Goal: Ask a question

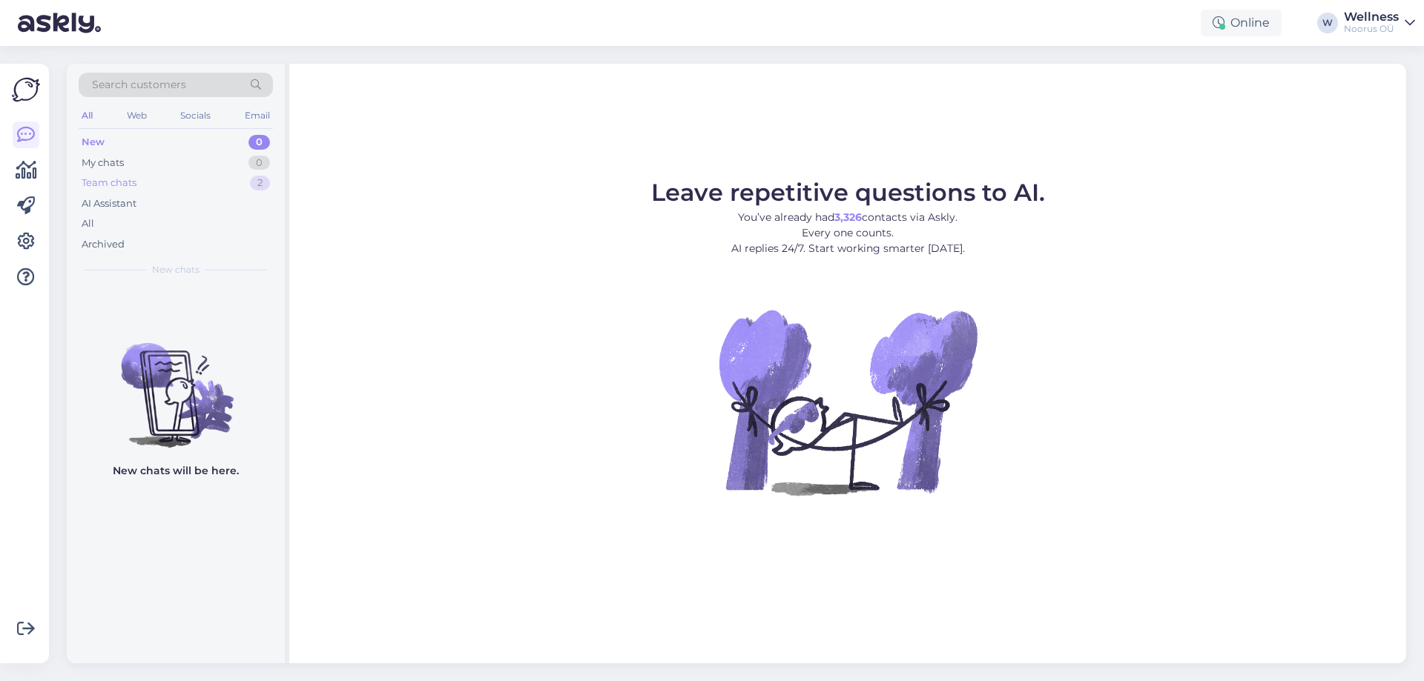
click at [203, 187] on div "Team chats 2" at bounding box center [176, 183] width 194 height 21
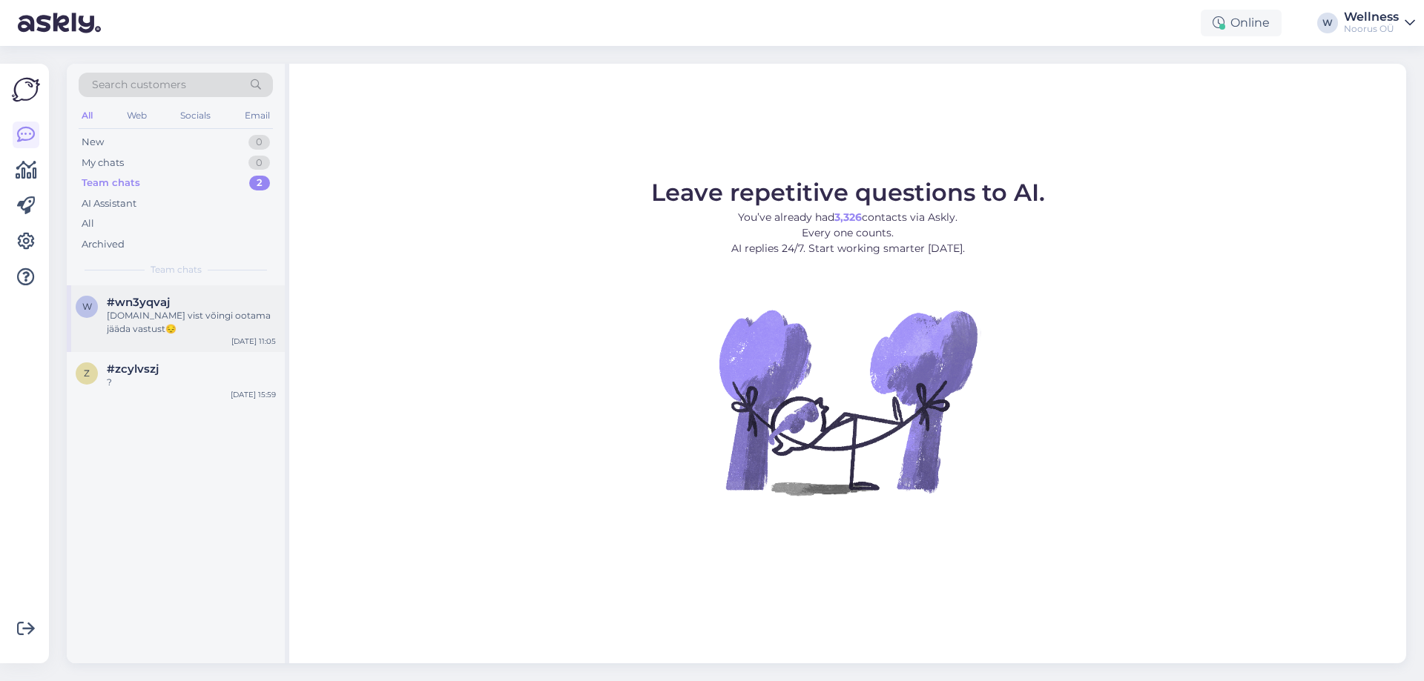
click at [187, 317] on div "[DOMAIN_NAME] vist võingi ootama jääda vastust😔" at bounding box center [191, 322] width 169 height 27
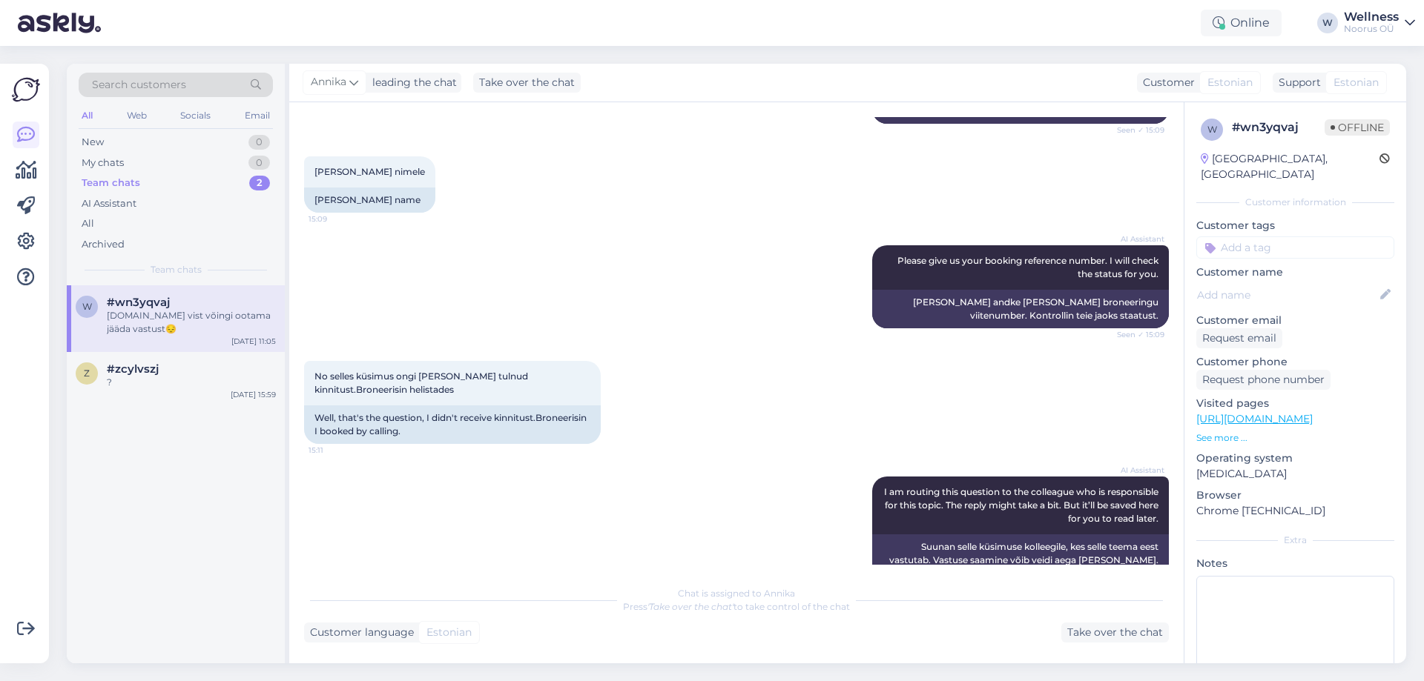
scroll to position [390, 0]
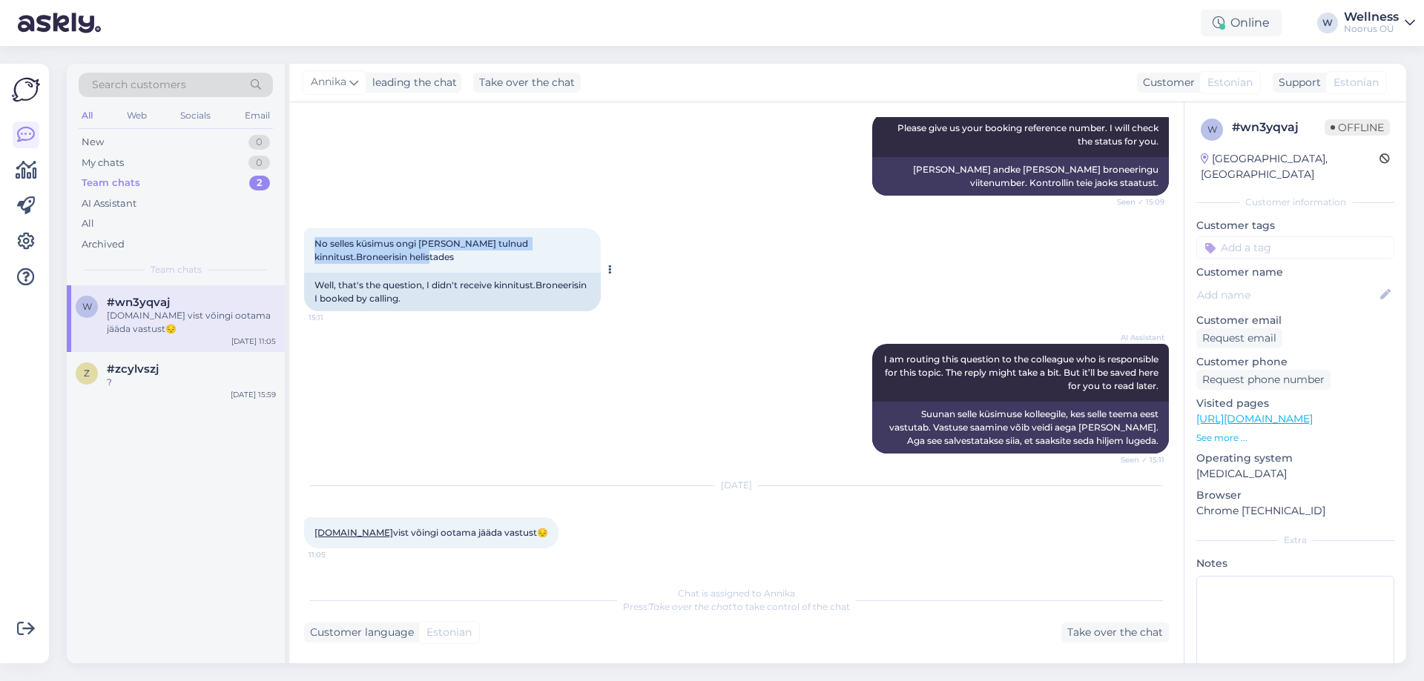
drag, startPoint x: 311, startPoint y: 240, endPoint x: 397, endPoint y: 256, distance: 87.4
click at [397, 256] on div "No selles küsimus ongi [PERSON_NAME] tulnud kinnitust.Broneerisin helistades 15…" at bounding box center [452, 250] width 297 height 44
copy span "No selles küsimus ongi [PERSON_NAME] tulnud kinnitust.Broneerisin helistades"
click at [150, 377] on div "?" at bounding box center [191, 382] width 169 height 13
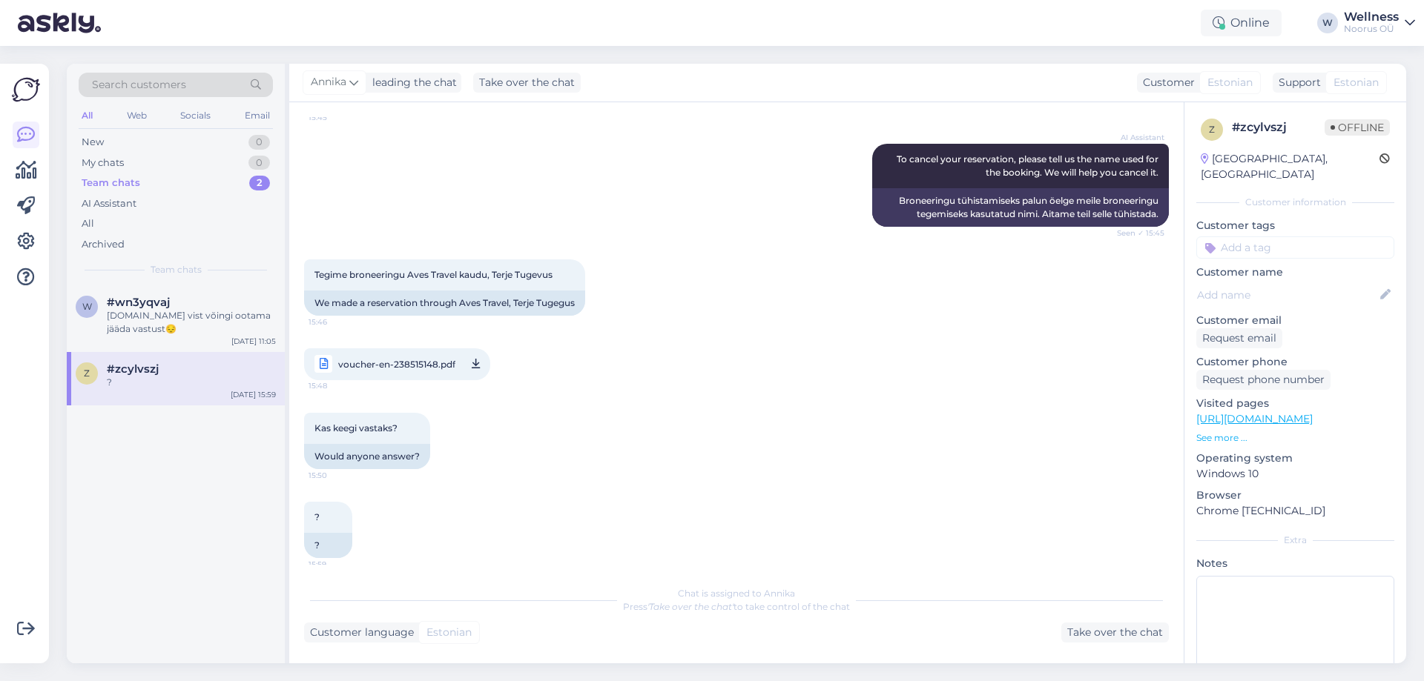
scroll to position [409, 0]
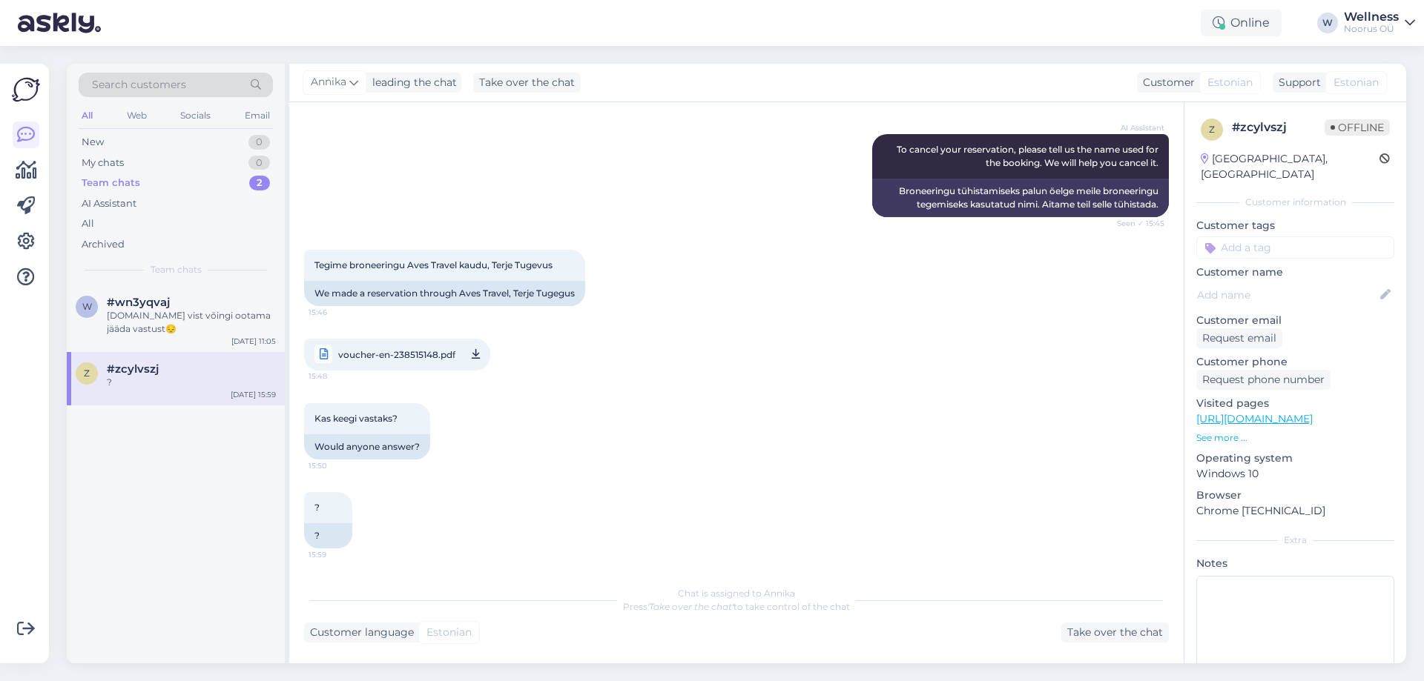
click at [410, 349] on span "voucher-en-238515148.pdf" at bounding box center [396, 355] width 117 height 19
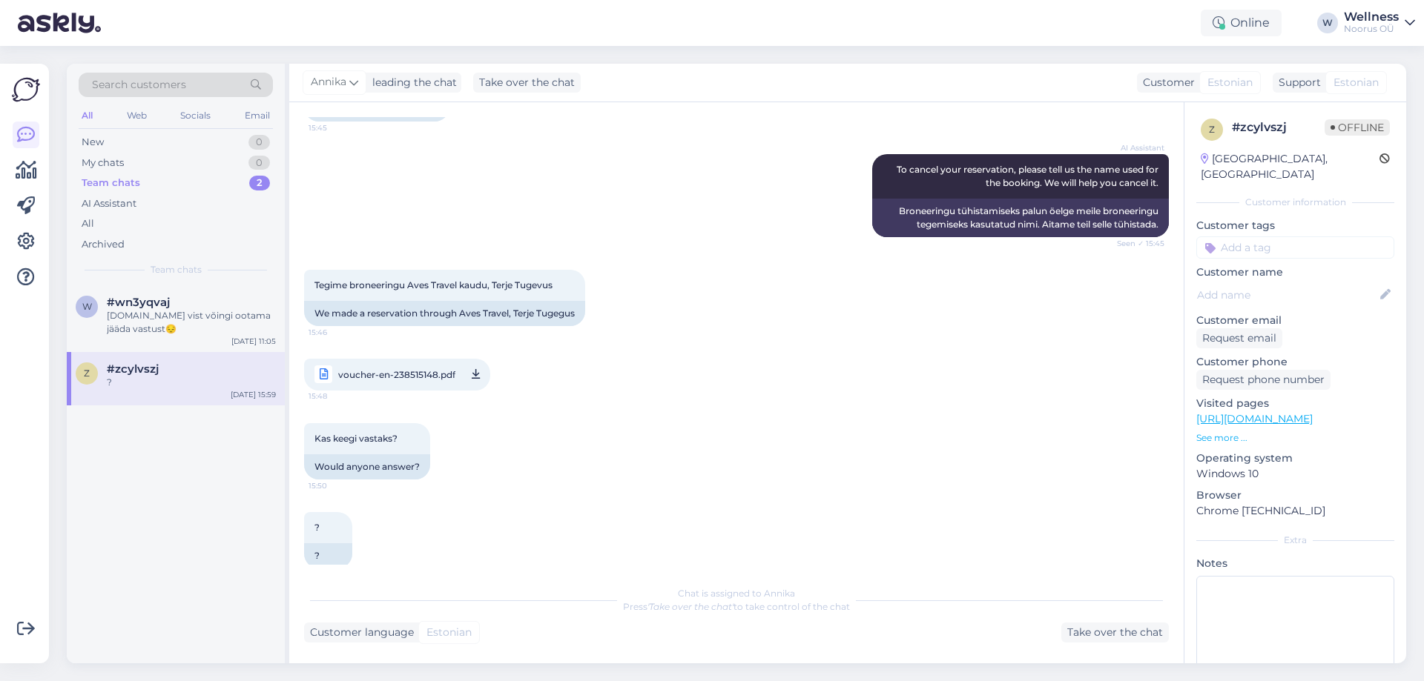
scroll to position [395, 0]
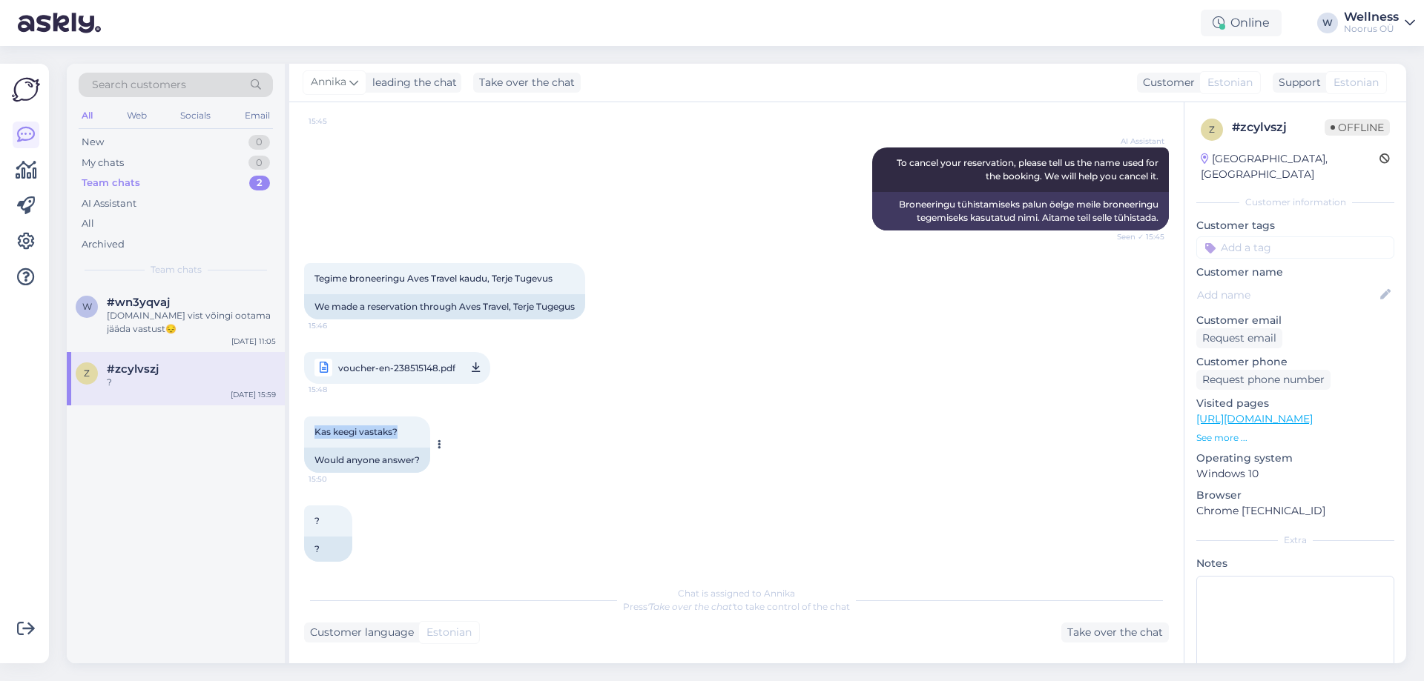
drag, startPoint x: 412, startPoint y: 428, endPoint x: 315, endPoint y: 432, distance: 96.5
click at [315, 432] on div "Kas keegi vastaks? 15:50" at bounding box center [367, 432] width 126 height 31
copy span "Kas keegi vastaks?"
click at [761, 231] on div "AI Assistant To cancel your reservation, please tell us the name used for the b…" at bounding box center [736, 189] width 865 height 116
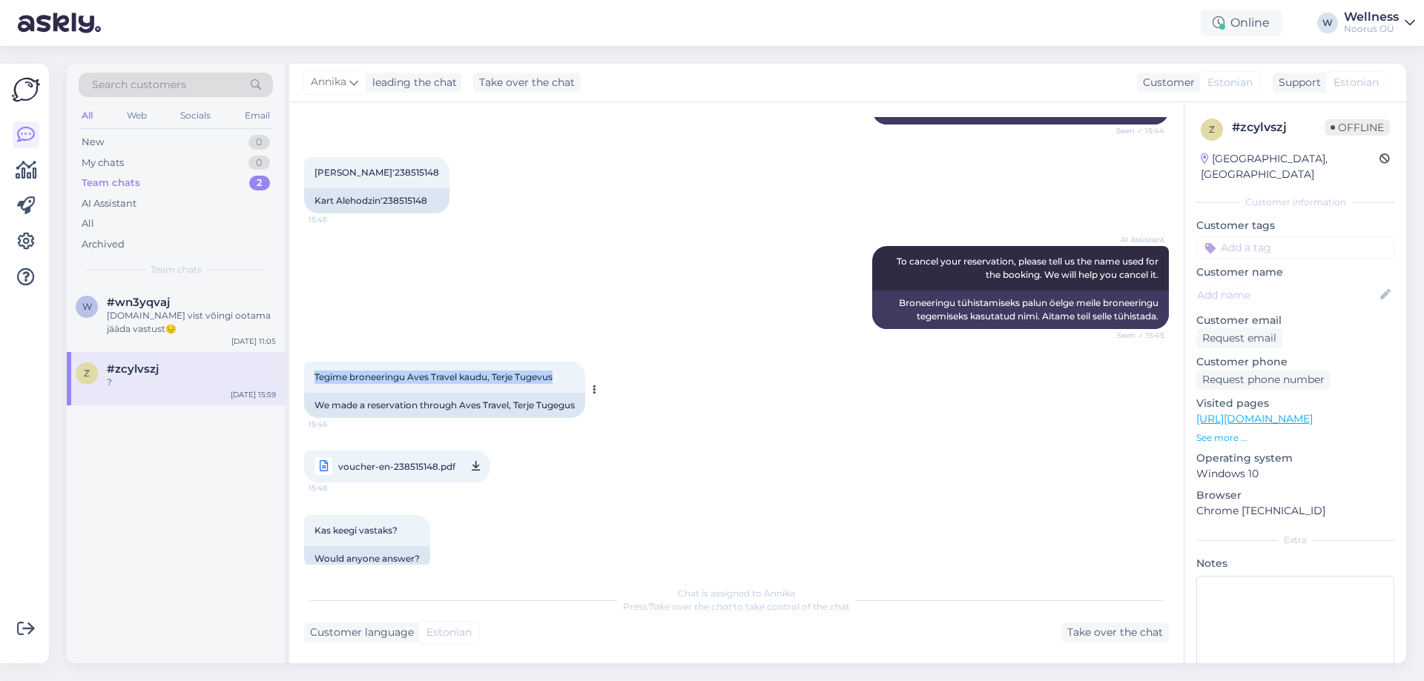
drag, startPoint x: 574, startPoint y: 375, endPoint x: 317, endPoint y: 378, distance: 257.3
click at [317, 378] on div "Tegime broneeringu Aves Travel kaudu, Terje Tugevus 15:46" at bounding box center [444, 377] width 281 height 31
copy span "Tegime broneeringu Aves Travel kaudu, Terje Tugevus"
